Goal: Task Accomplishment & Management: Use online tool/utility

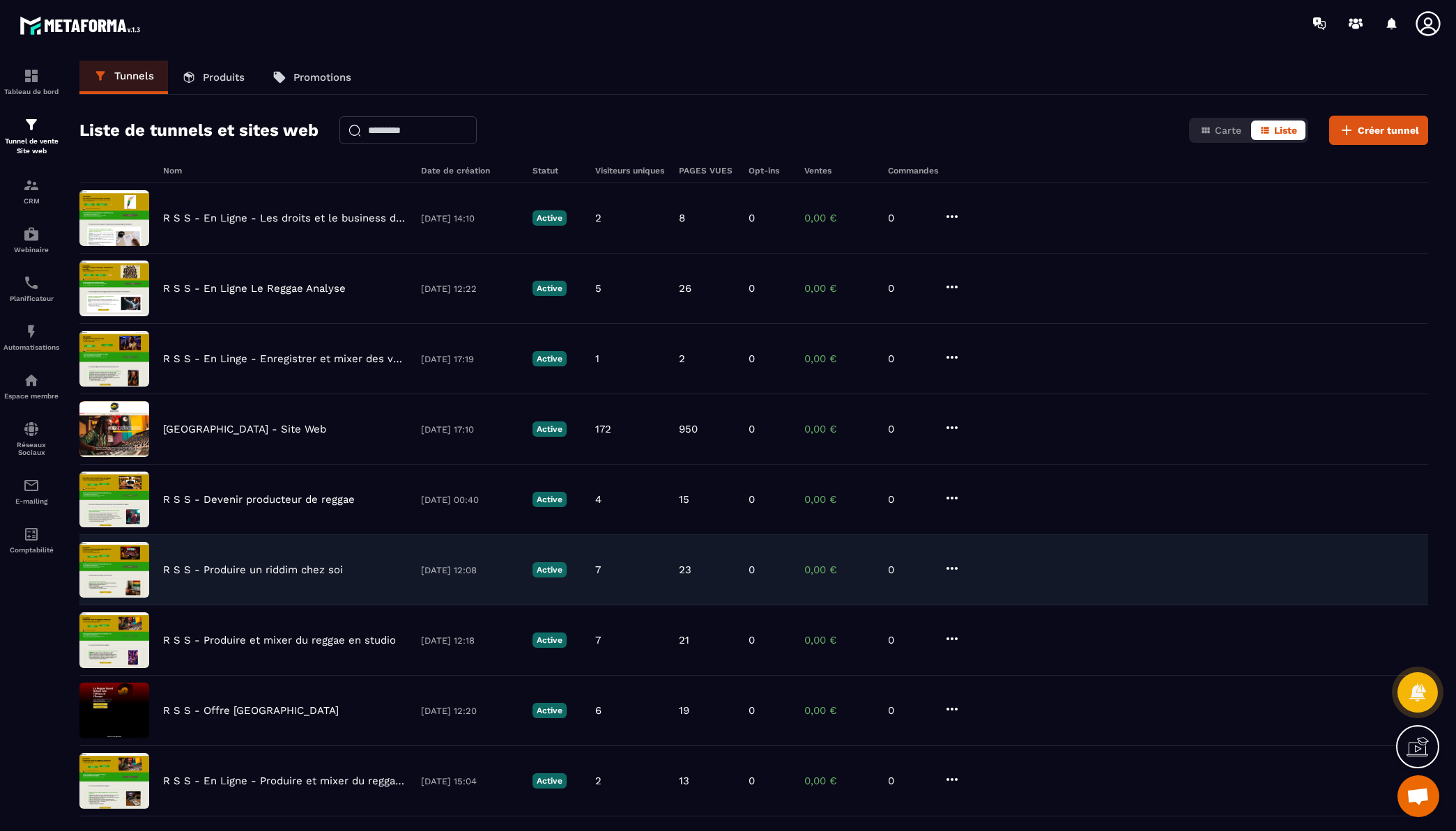
click at [313, 567] on p "R S S - Produire un riddim chez soi" at bounding box center [253, 569] width 180 height 12
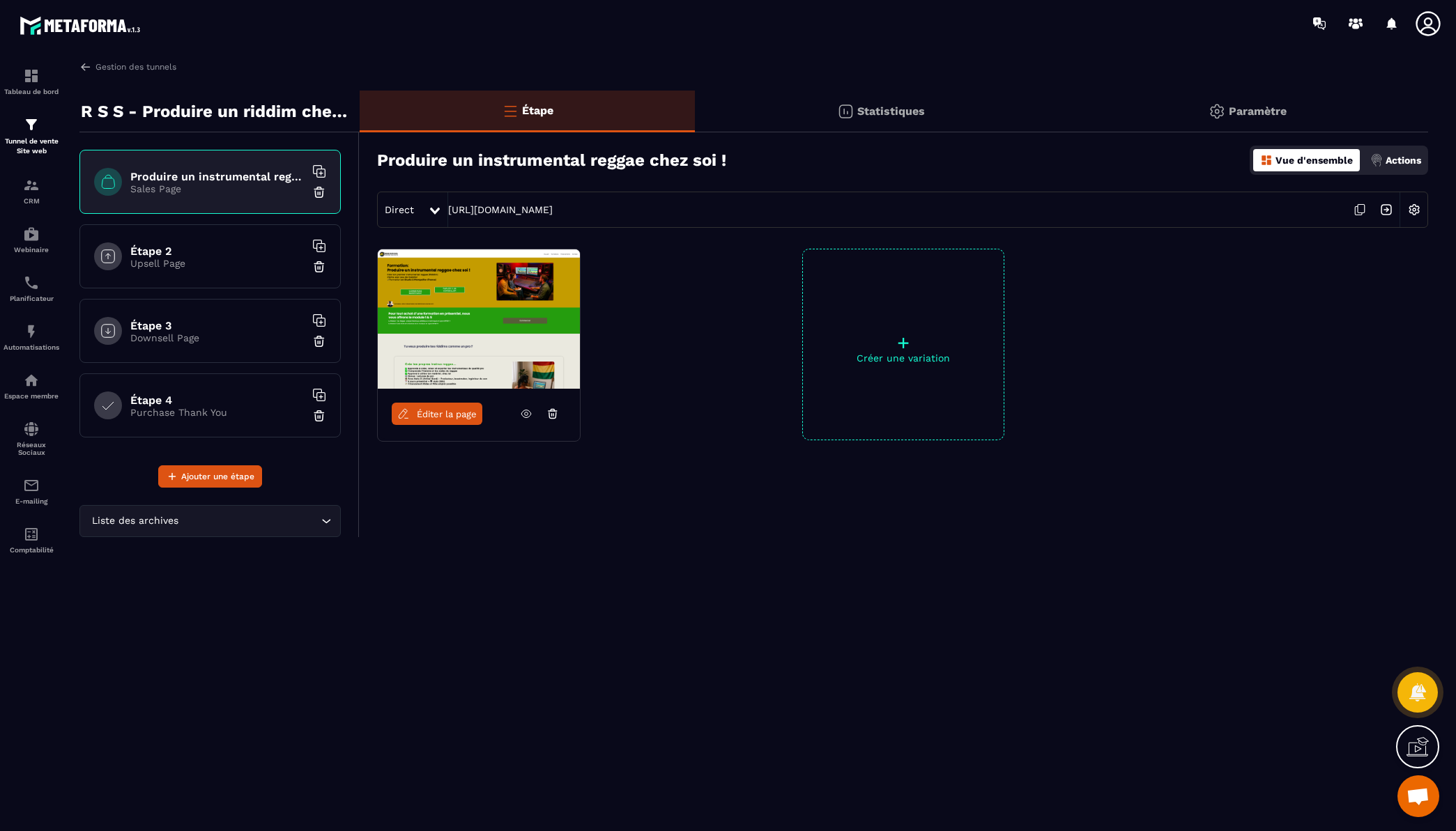
click at [444, 417] on span "Éditer la page" at bounding box center [446, 414] width 60 height 10
